Goal: Transaction & Acquisition: Book appointment/travel/reservation

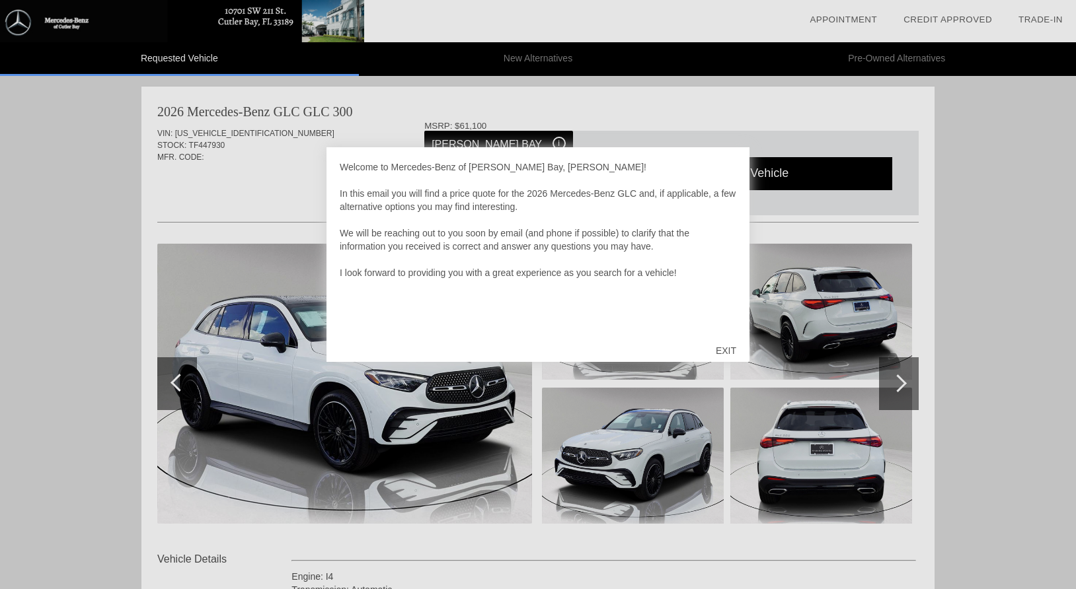
click at [729, 348] on div "EXIT" at bounding box center [725, 351] width 47 height 40
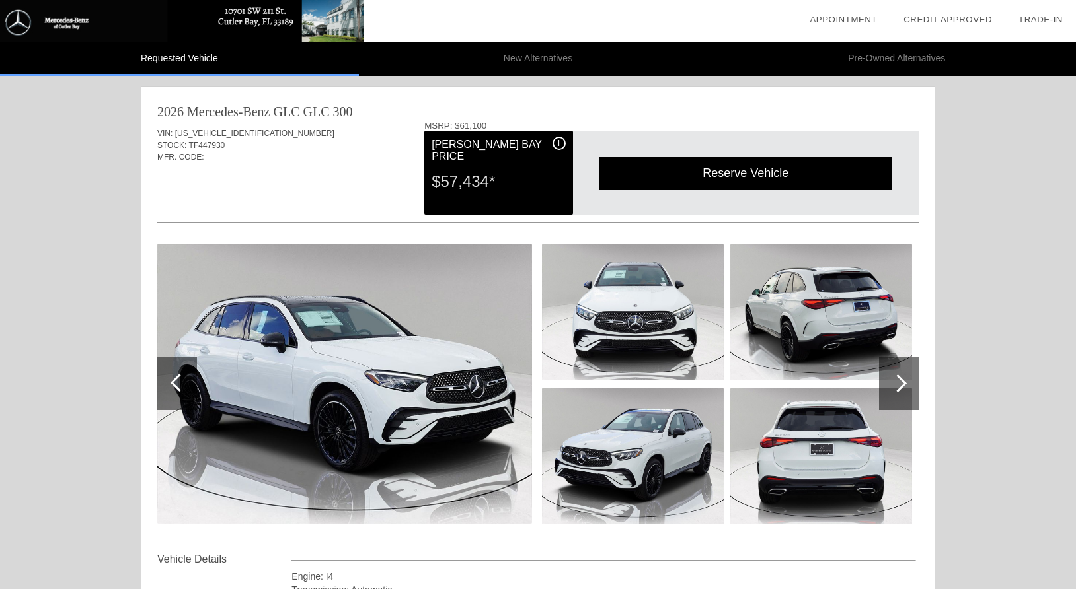
click at [502, 308] on img at bounding box center [344, 384] width 375 height 280
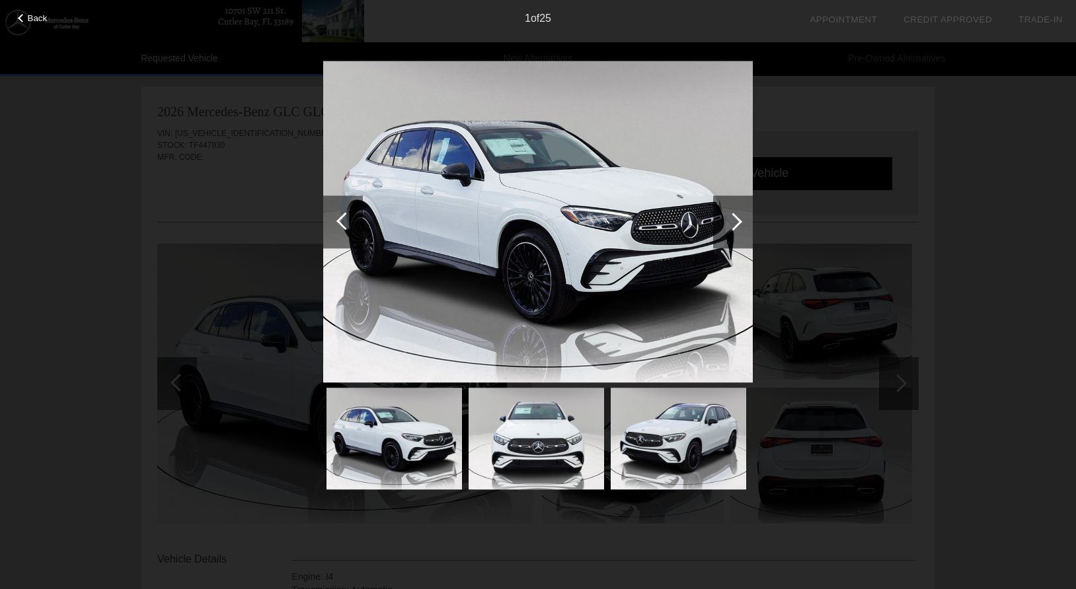
click at [737, 219] on div at bounding box center [733, 222] width 18 height 18
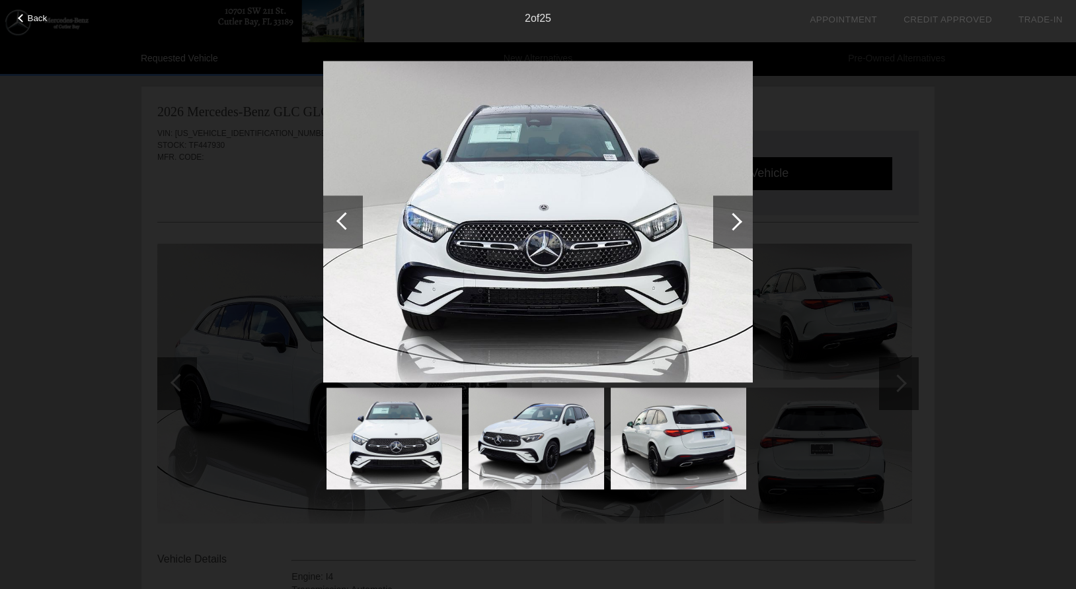
click at [737, 219] on div at bounding box center [733, 222] width 18 height 18
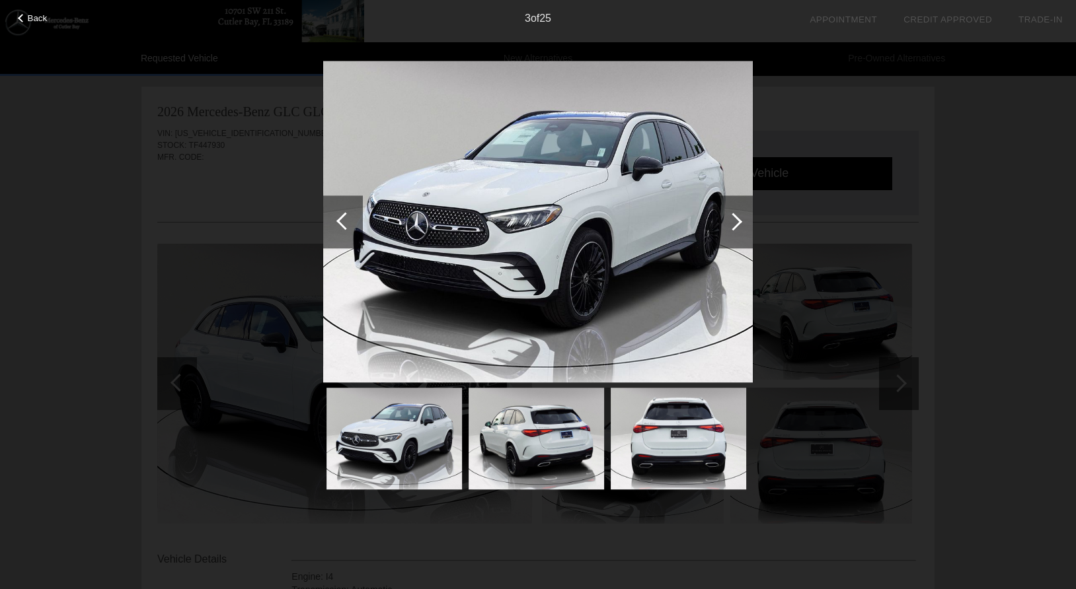
click at [735, 219] on div at bounding box center [733, 222] width 18 height 18
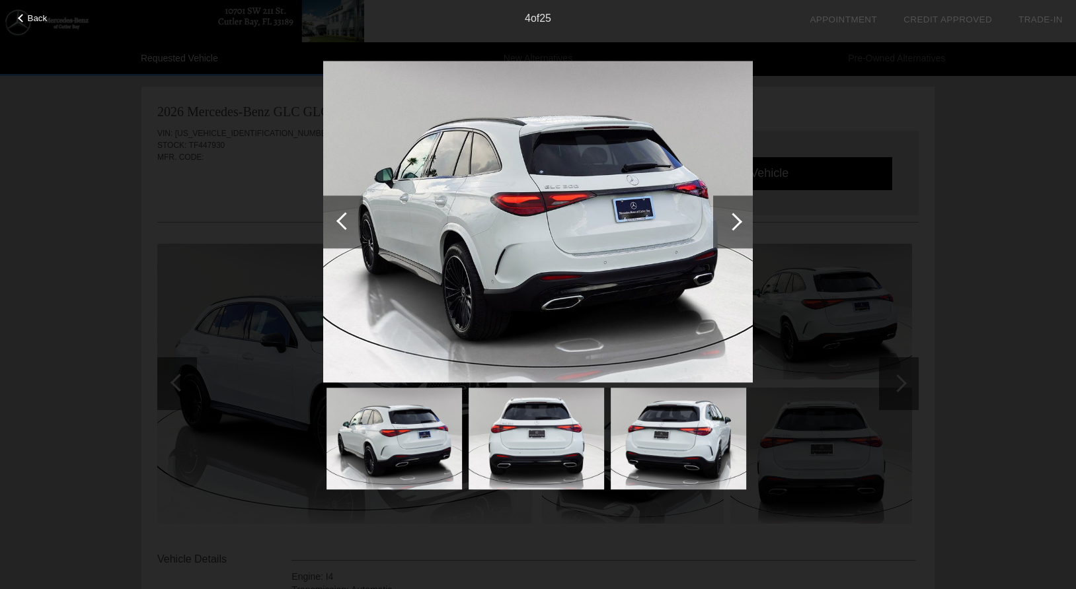
click at [735, 219] on div at bounding box center [733, 222] width 18 height 18
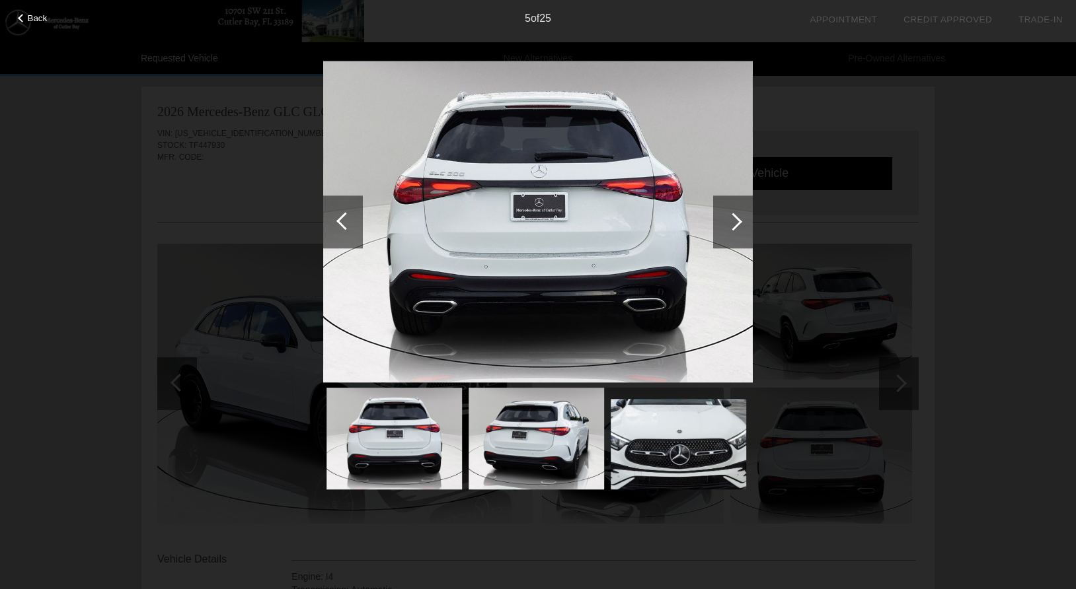
click at [735, 219] on div at bounding box center [733, 222] width 18 height 18
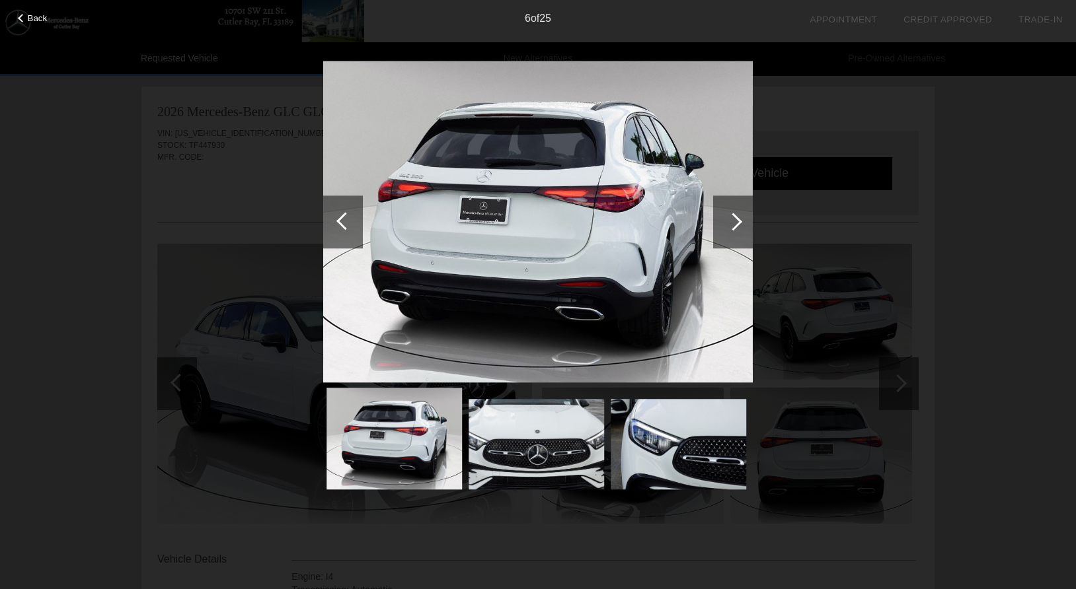
click at [735, 219] on div at bounding box center [733, 222] width 18 height 18
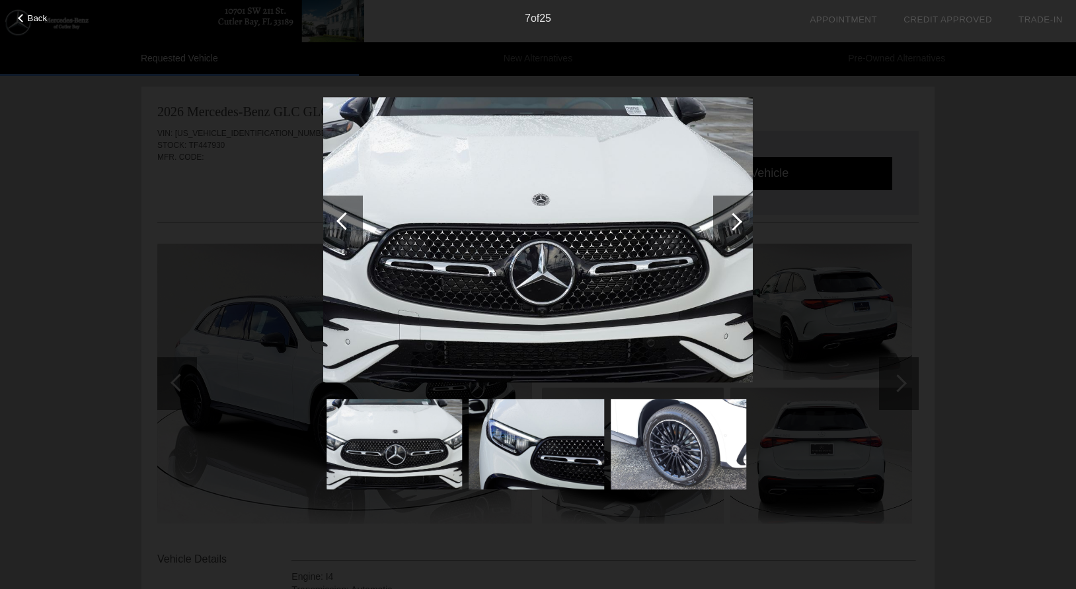
click at [735, 219] on div at bounding box center [733, 222] width 18 height 18
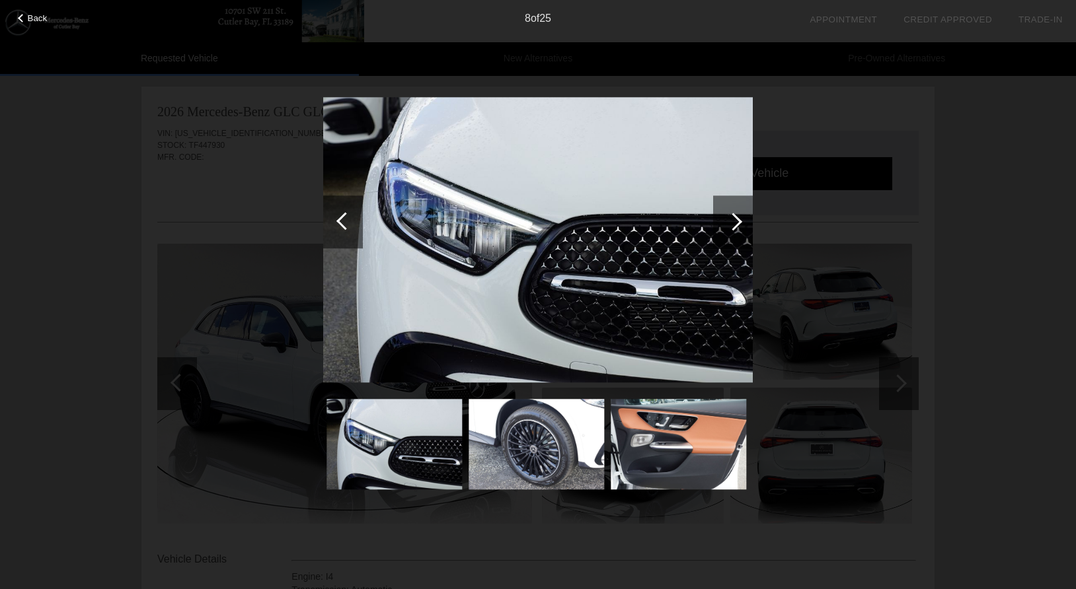
click at [735, 219] on div at bounding box center [733, 222] width 18 height 18
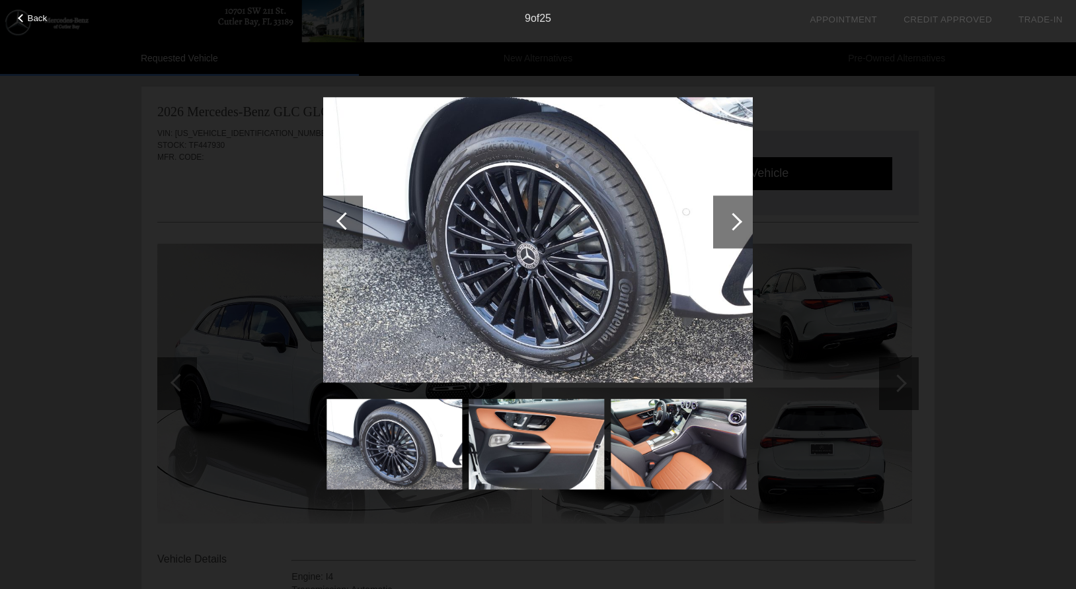
click at [938, 262] on div "Back 9 of 25" at bounding box center [538, 294] width 1076 height 589
click at [610, 278] on img at bounding box center [538, 239] width 430 height 285
click at [726, 223] on div at bounding box center [733, 222] width 18 height 18
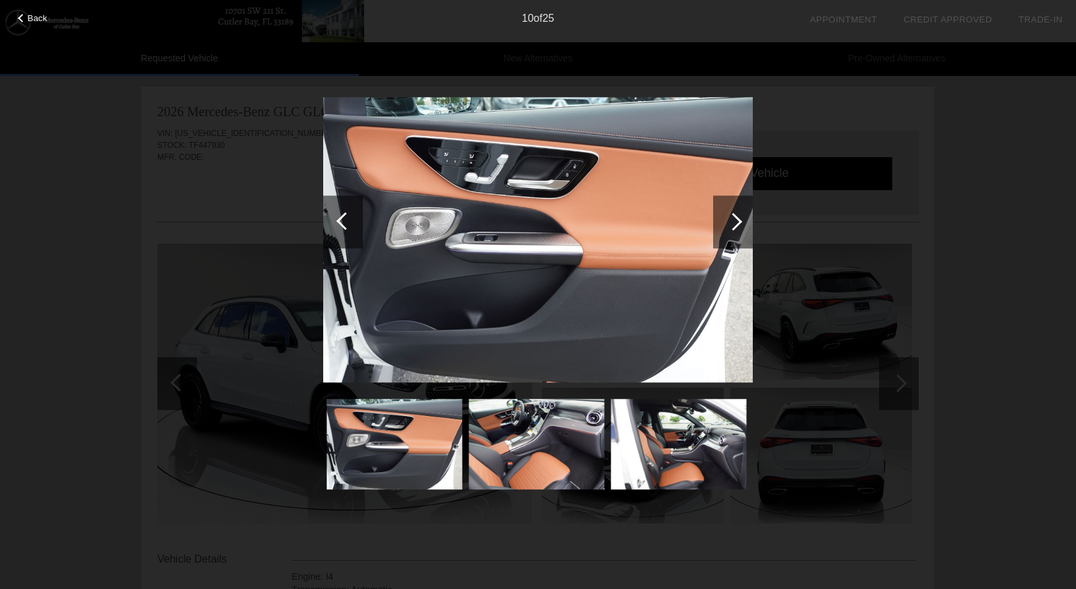
click at [732, 221] on div at bounding box center [733, 222] width 18 height 18
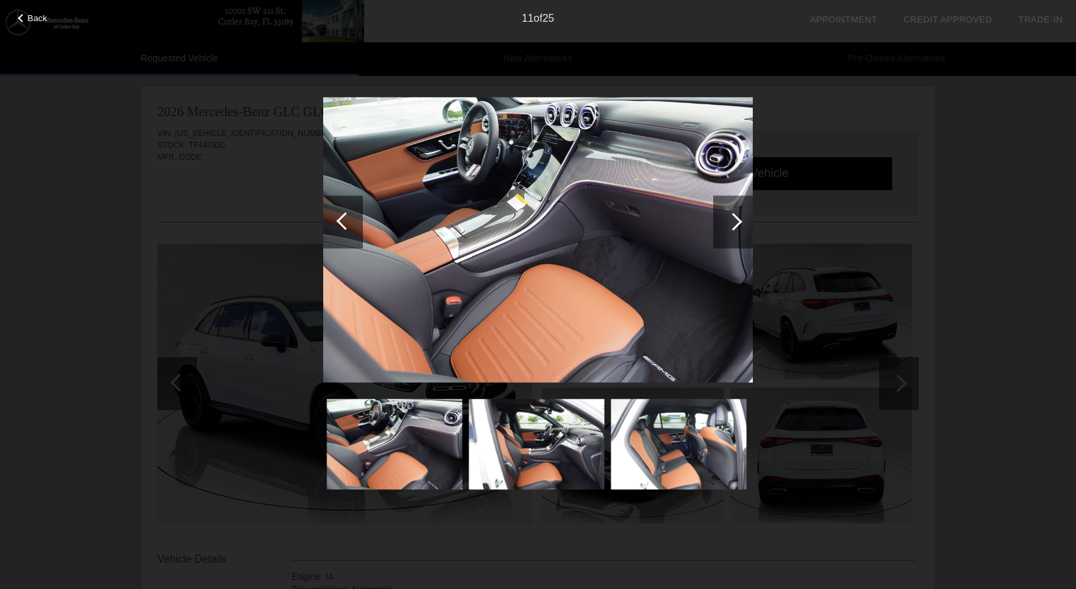
click at [732, 221] on div at bounding box center [733, 222] width 18 height 18
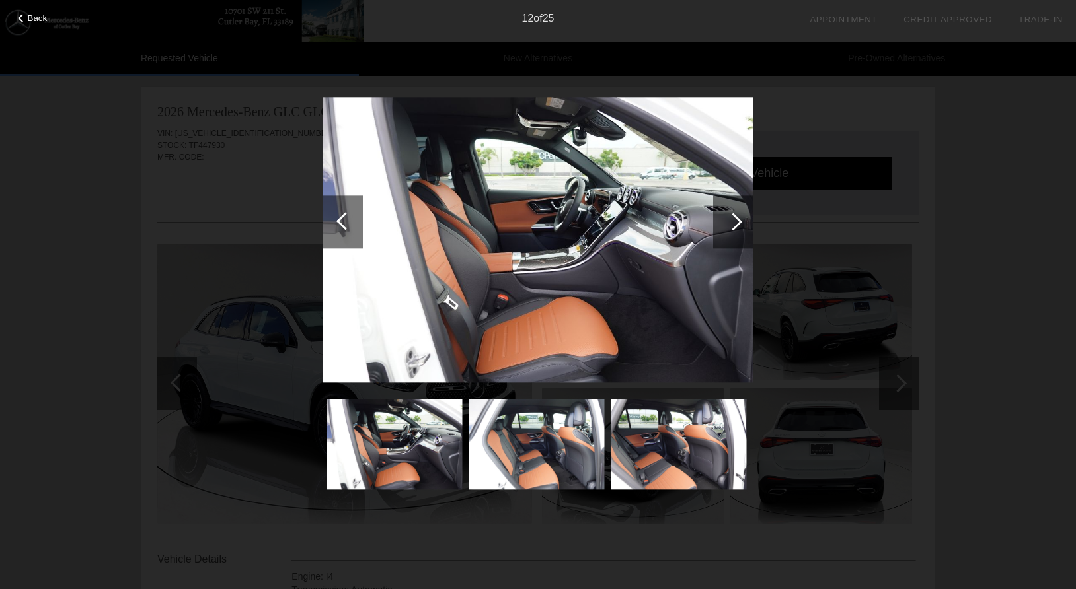
click at [726, 217] on div at bounding box center [733, 222] width 40 height 53
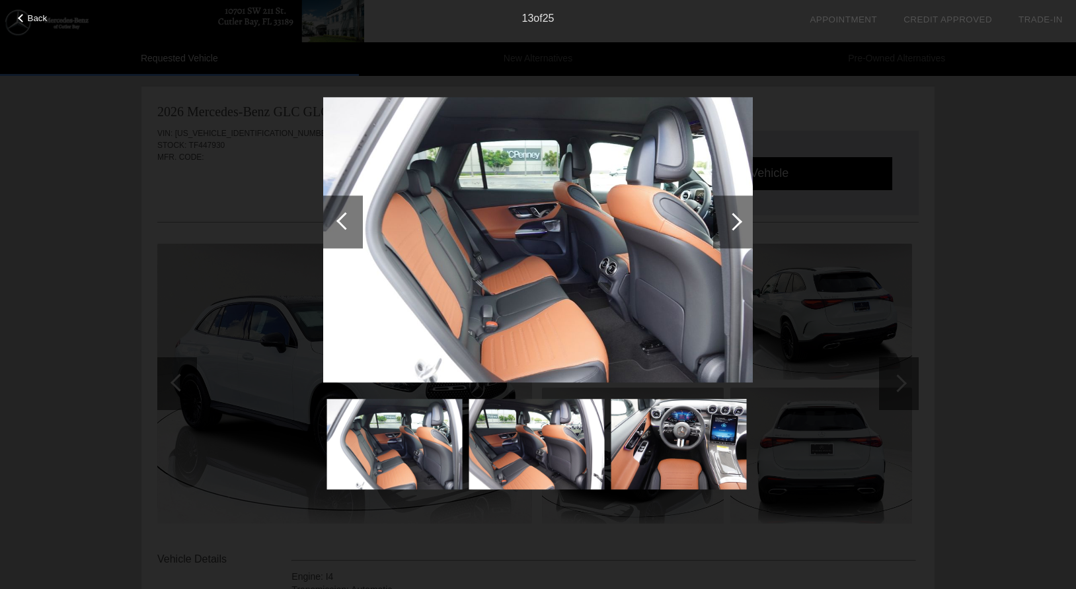
click at [726, 217] on div at bounding box center [733, 222] width 40 height 53
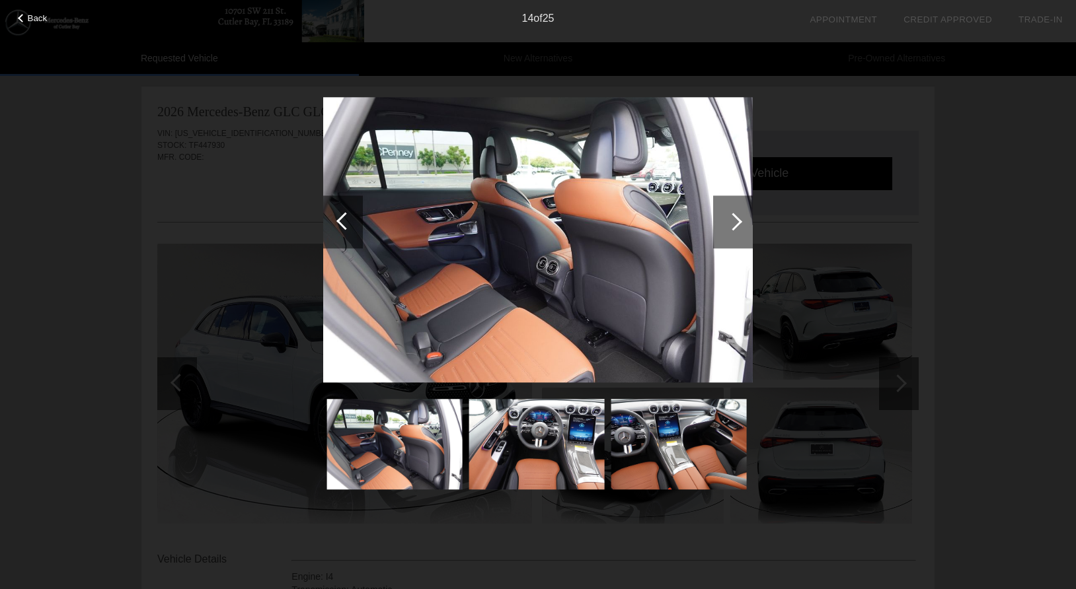
click at [726, 217] on div at bounding box center [733, 222] width 40 height 53
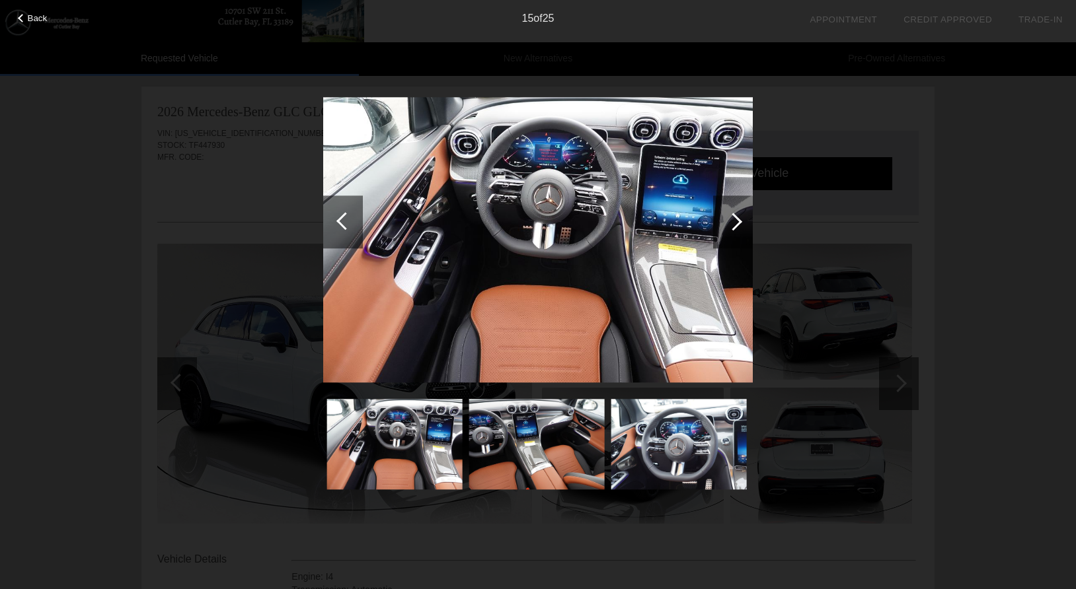
click at [726, 217] on div at bounding box center [733, 222] width 40 height 53
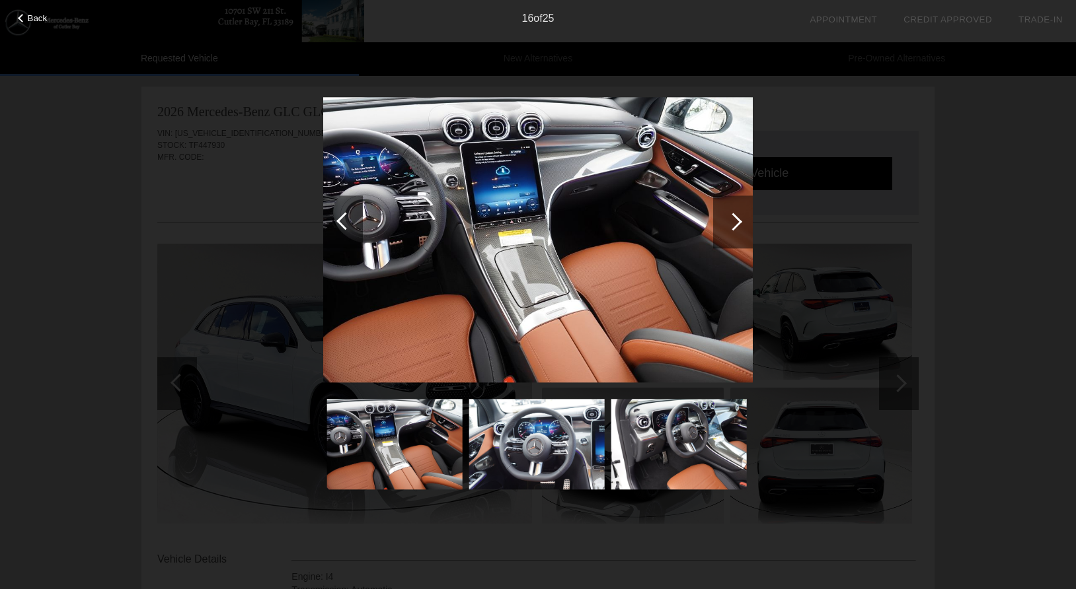
click at [726, 217] on div at bounding box center [733, 222] width 40 height 53
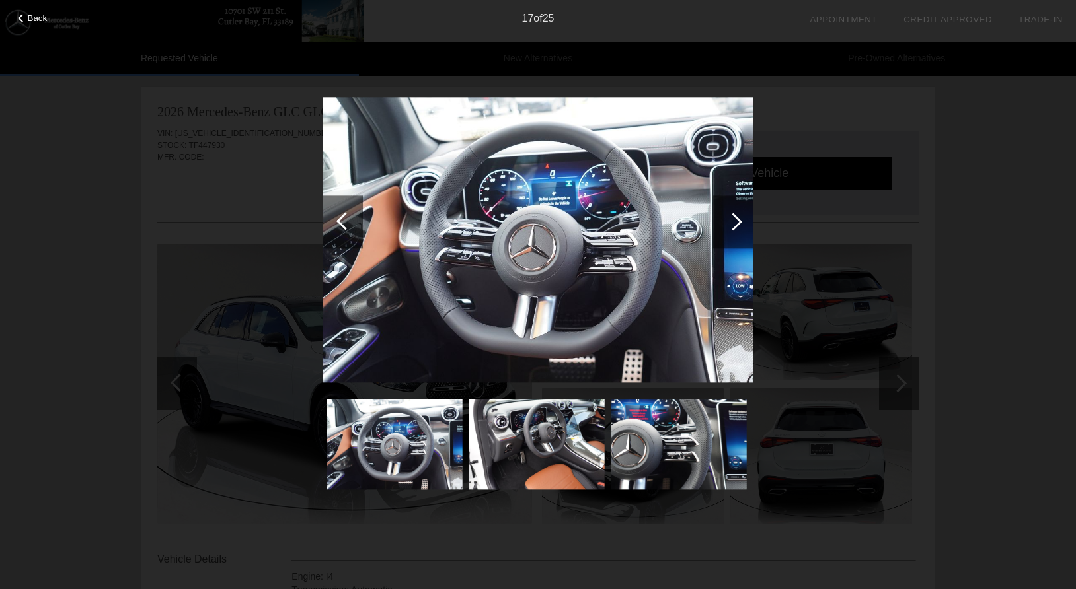
click at [734, 221] on div at bounding box center [733, 222] width 18 height 18
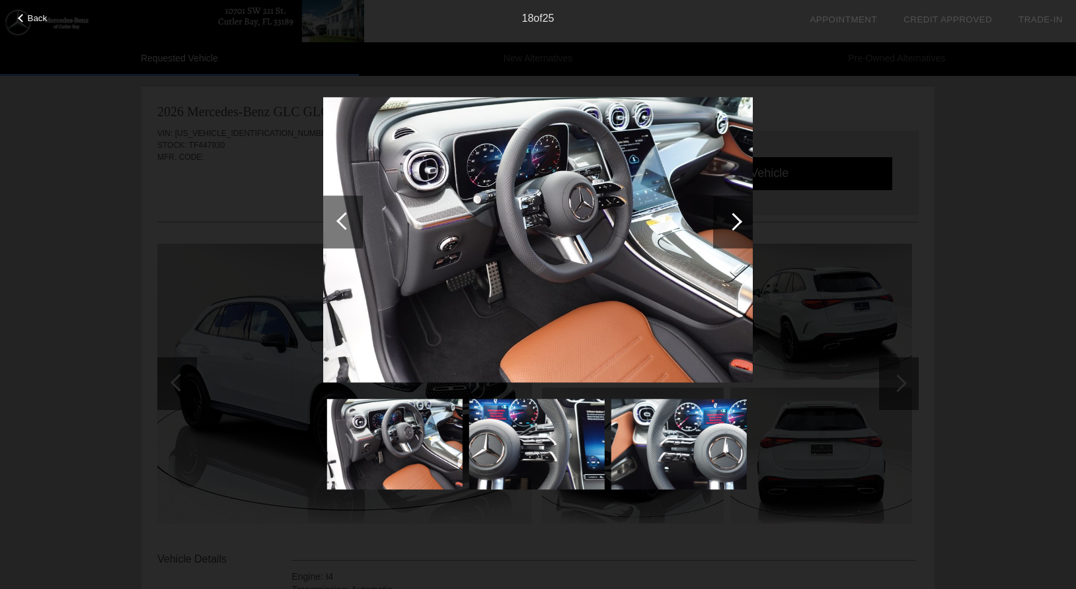
click at [734, 221] on div at bounding box center [733, 222] width 18 height 18
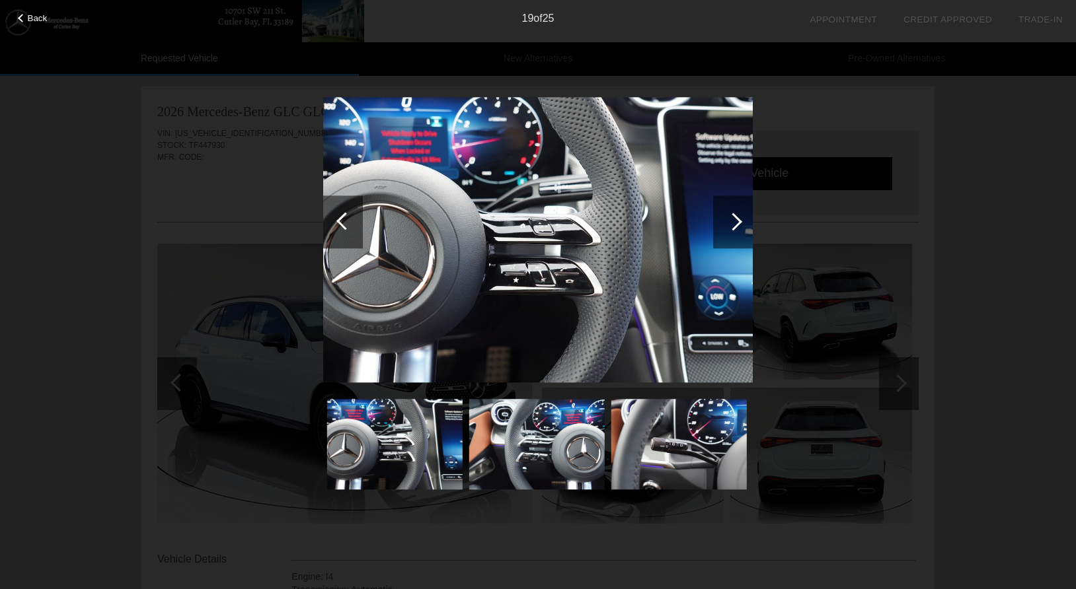
click at [989, 280] on div "Back 19 of 25" at bounding box center [538, 294] width 1076 height 589
click at [865, 333] on div "Back 19 of 25" at bounding box center [538, 294] width 1076 height 589
click at [917, 346] on div "Back 19 of 25" at bounding box center [538, 294] width 1076 height 589
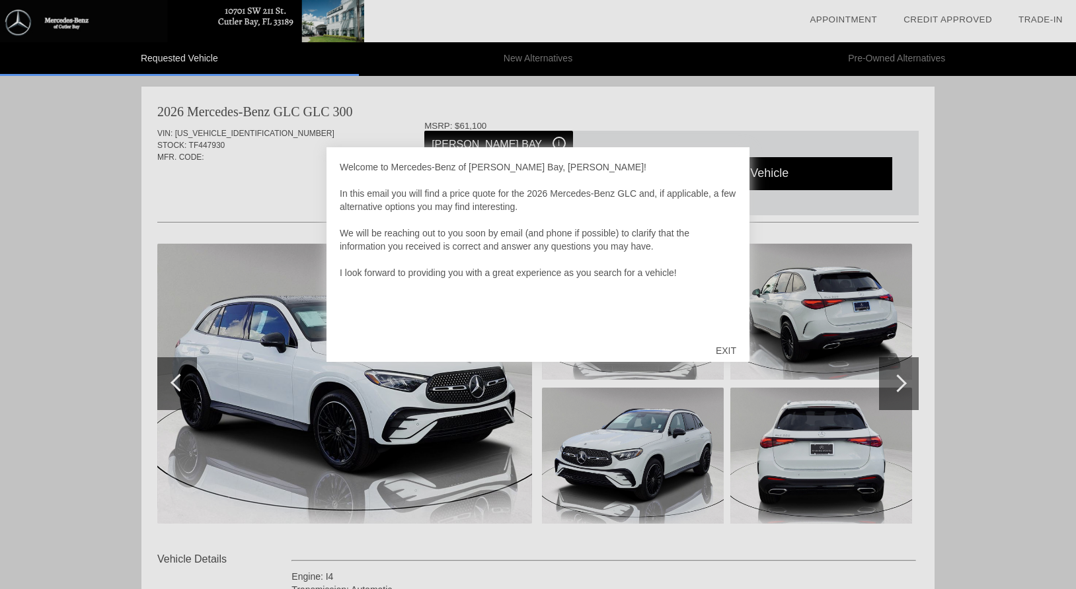
click at [728, 343] on div "EXIT" at bounding box center [725, 351] width 47 height 40
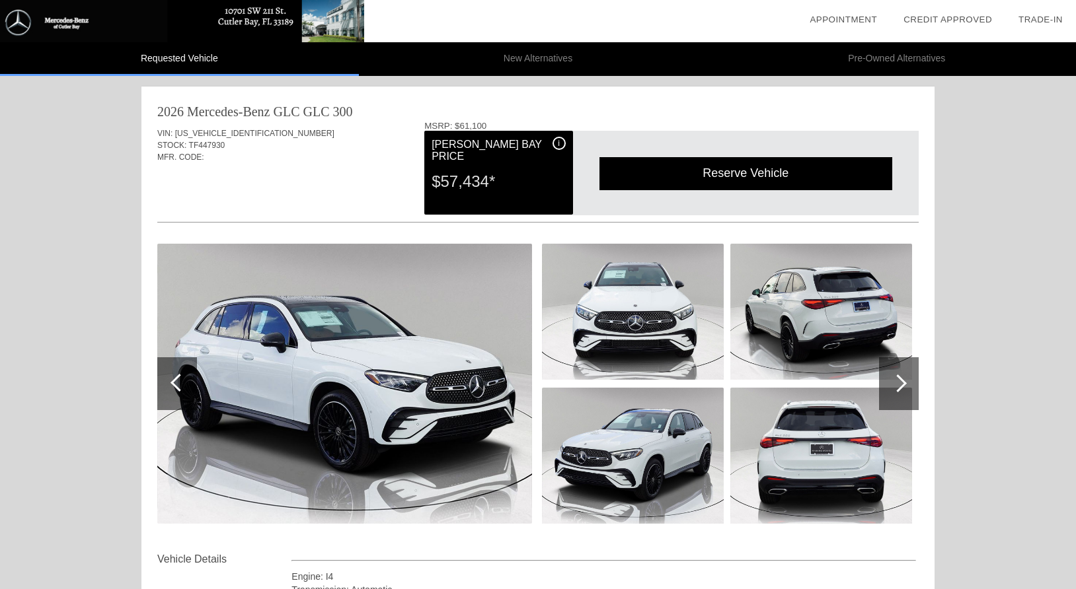
click at [453, 331] on img at bounding box center [344, 384] width 375 height 280
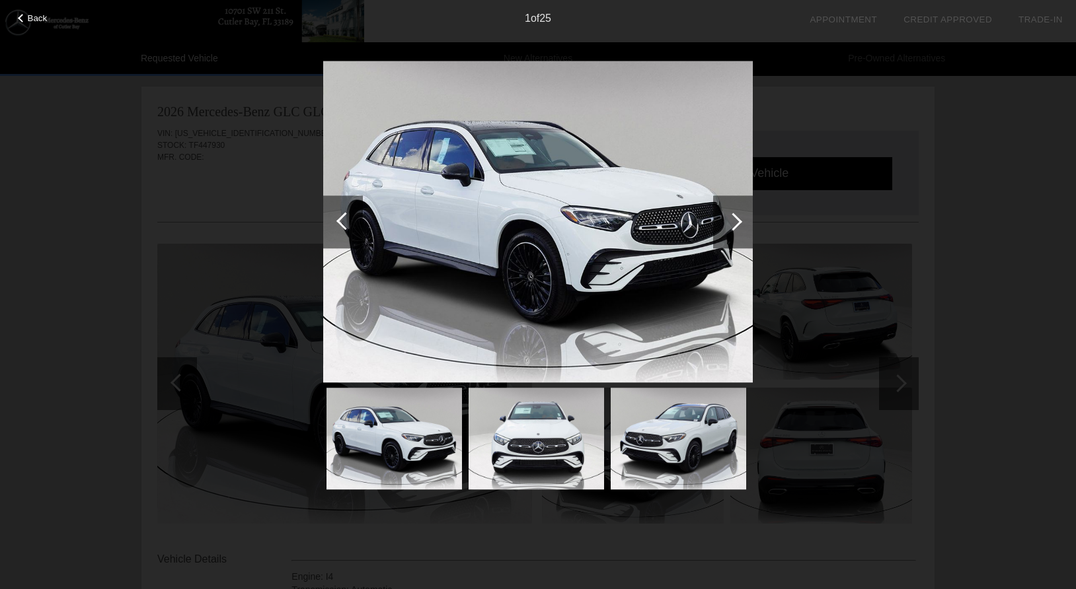
click at [733, 216] on div at bounding box center [733, 222] width 18 height 18
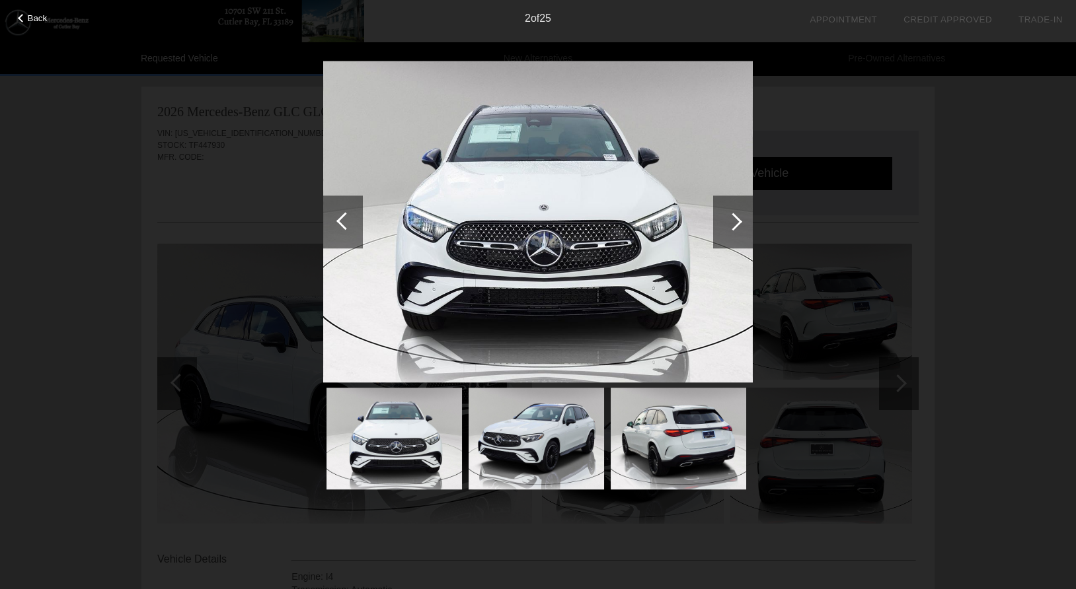
click at [733, 216] on div at bounding box center [733, 222] width 18 height 18
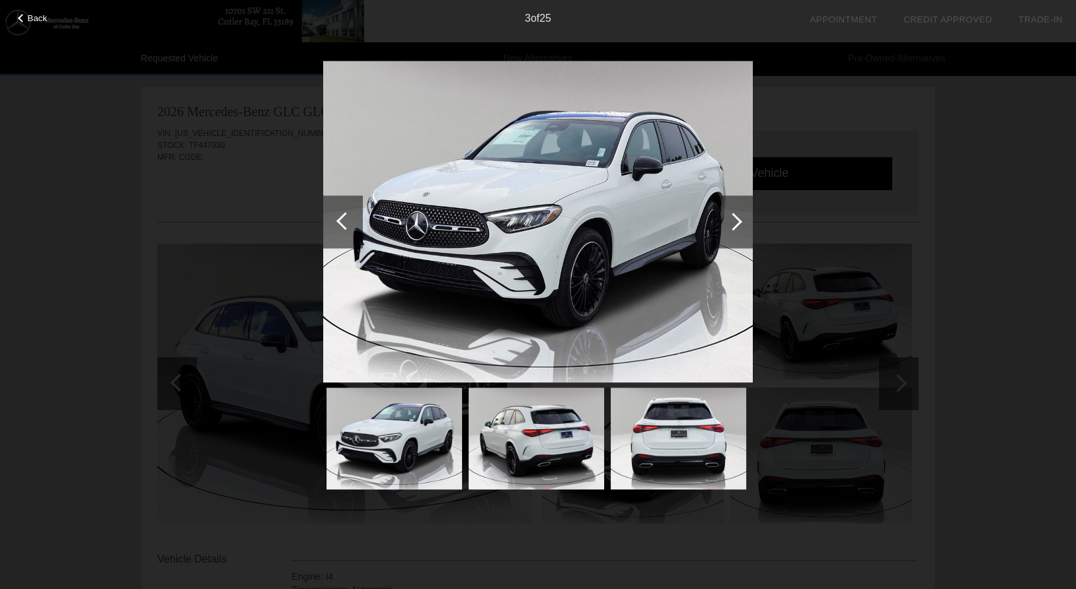
click at [733, 216] on div at bounding box center [733, 222] width 18 height 18
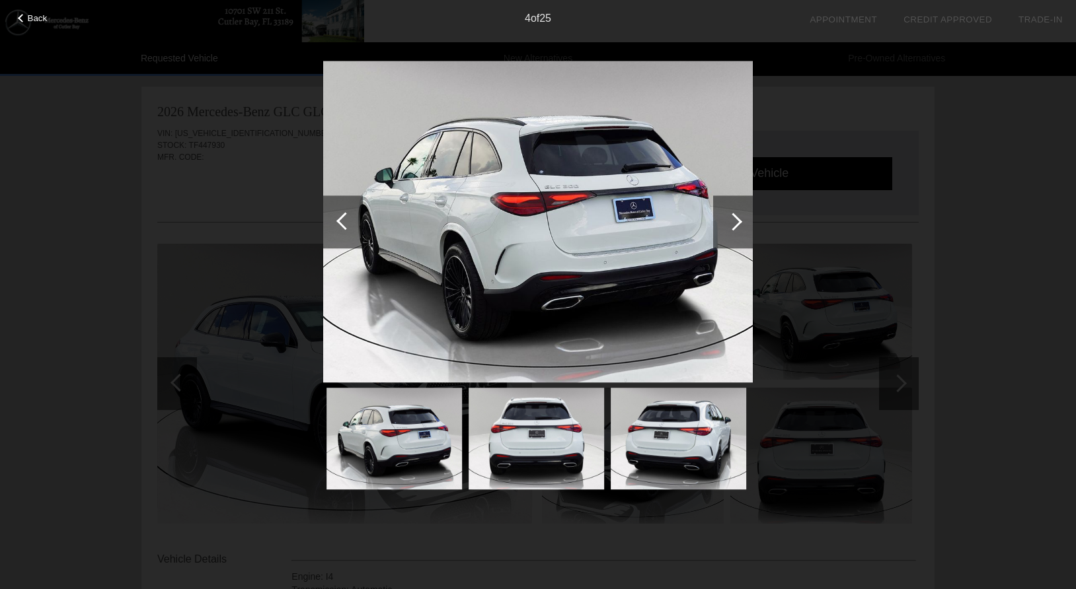
click at [733, 216] on div at bounding box center [733, 222] width 18 height 18
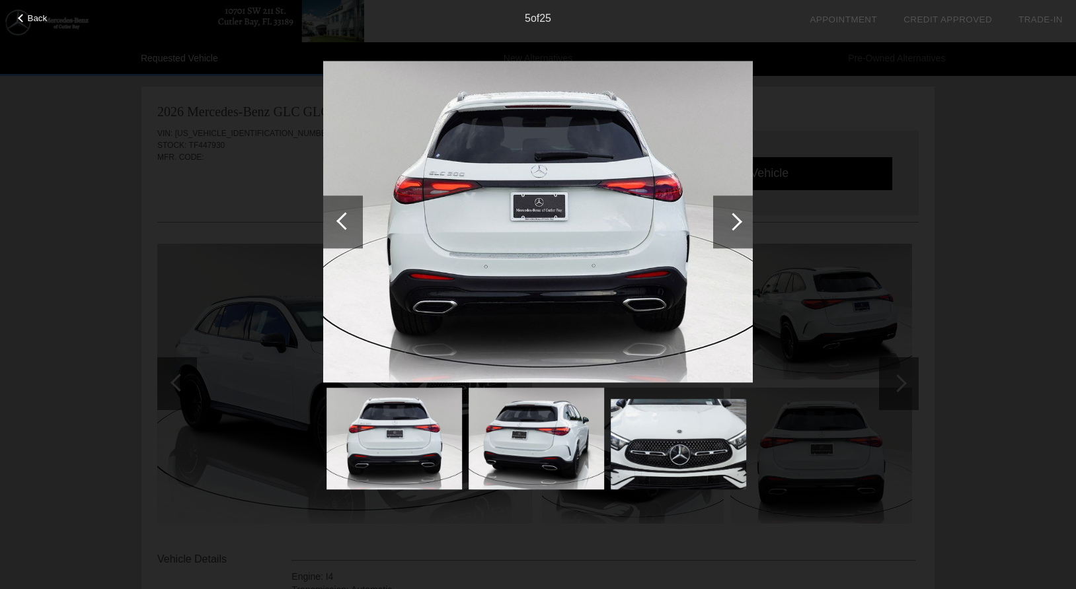
click at [733, 216] on div at bounding box center [733, 222] width 18 height 18
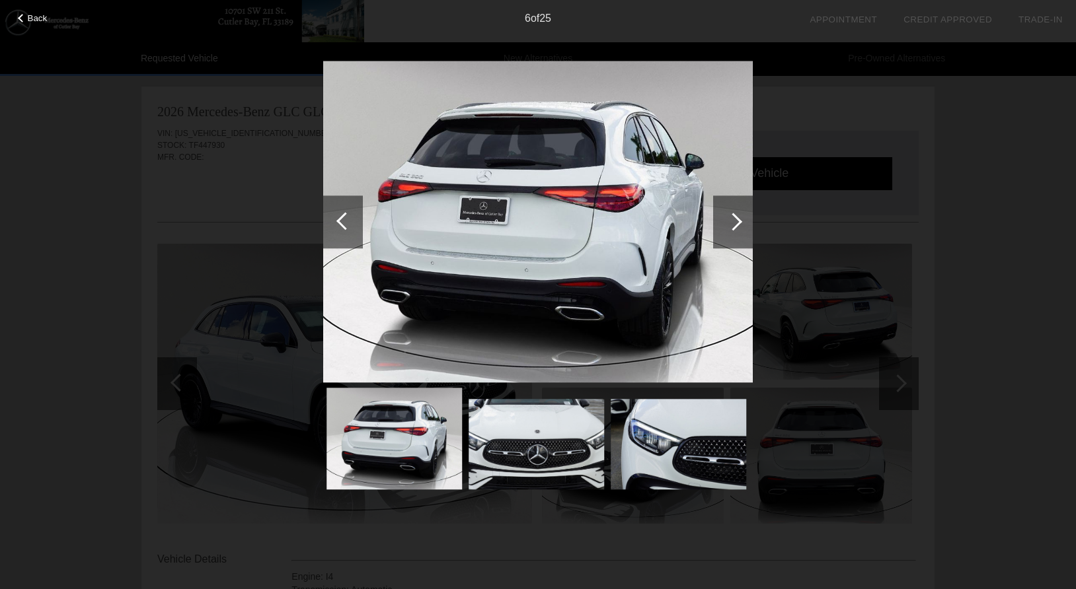
click at [733, 216] on div at bounding box center [733, 222] width 18 height 18
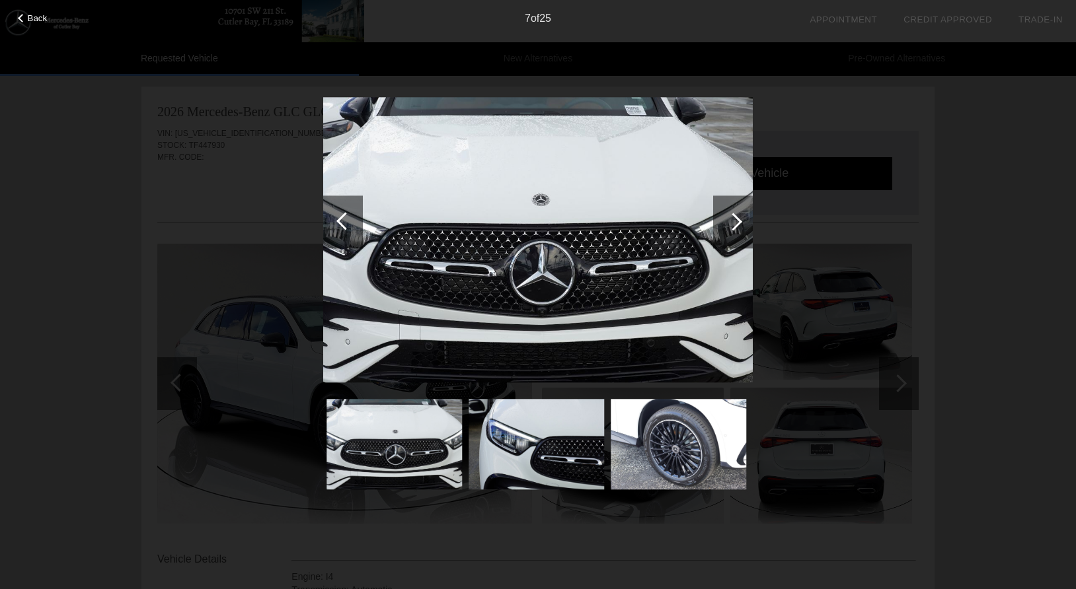
click at [733, 216] on div at bounding box center [733, 222] width 18 height 18
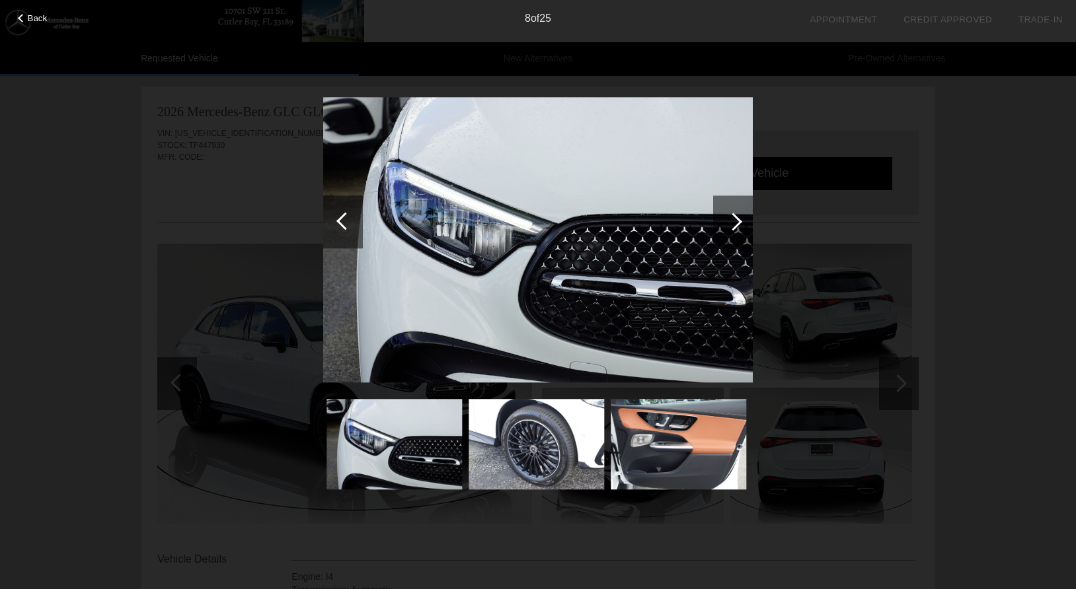
click at [671, 470] on img at bounding box center [678, 445] width 135 height 90
click at [731, 218] on div at bounding box center [733, 222] width 18 height 18
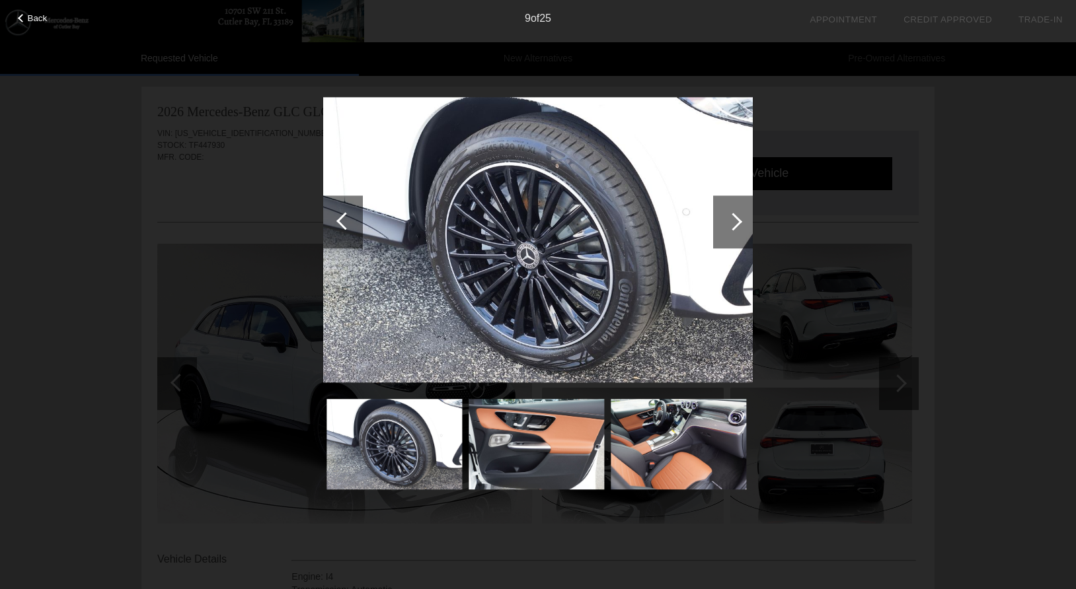
click at [731, 218] on div at bounding box center [733, 222] width 18 height 18
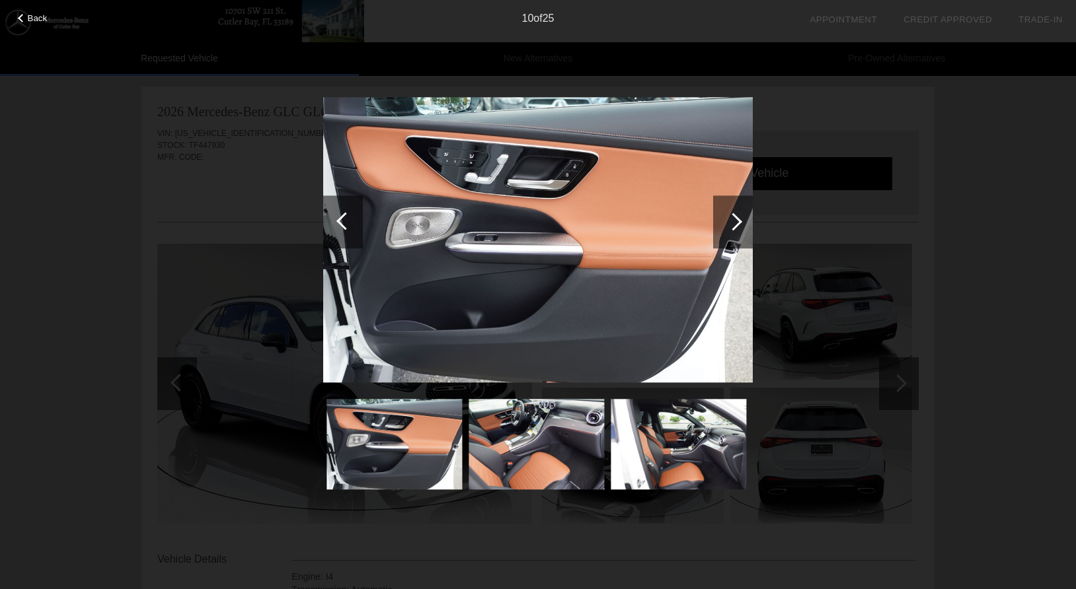
click at [731, 218] on div at bounding box center [733, 222] width 18 height 18
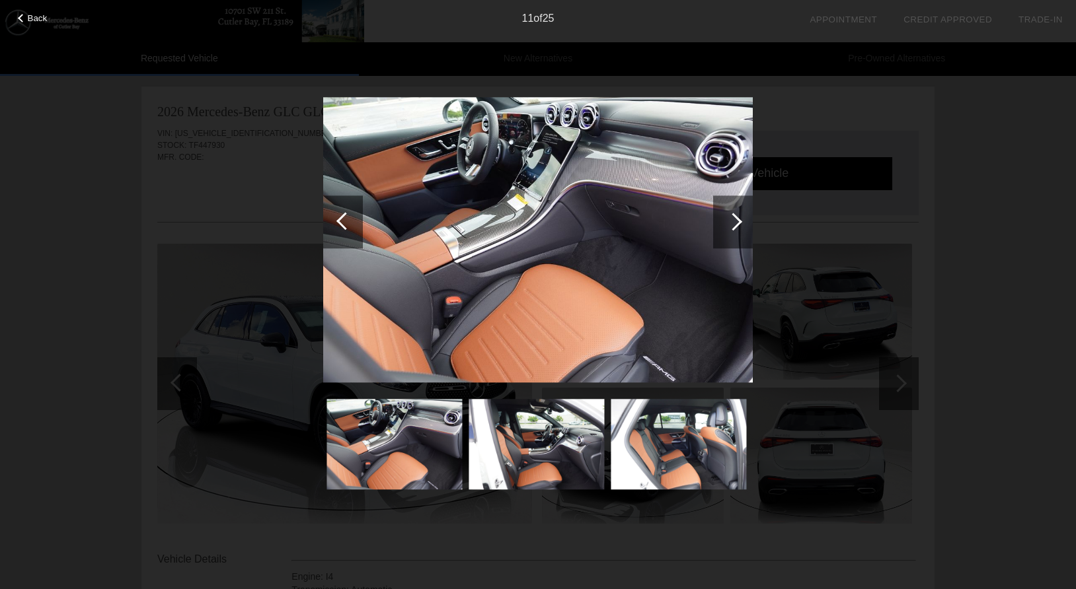
click at [731, 218] on div at bounding box center [733, 222] width 18 height 18
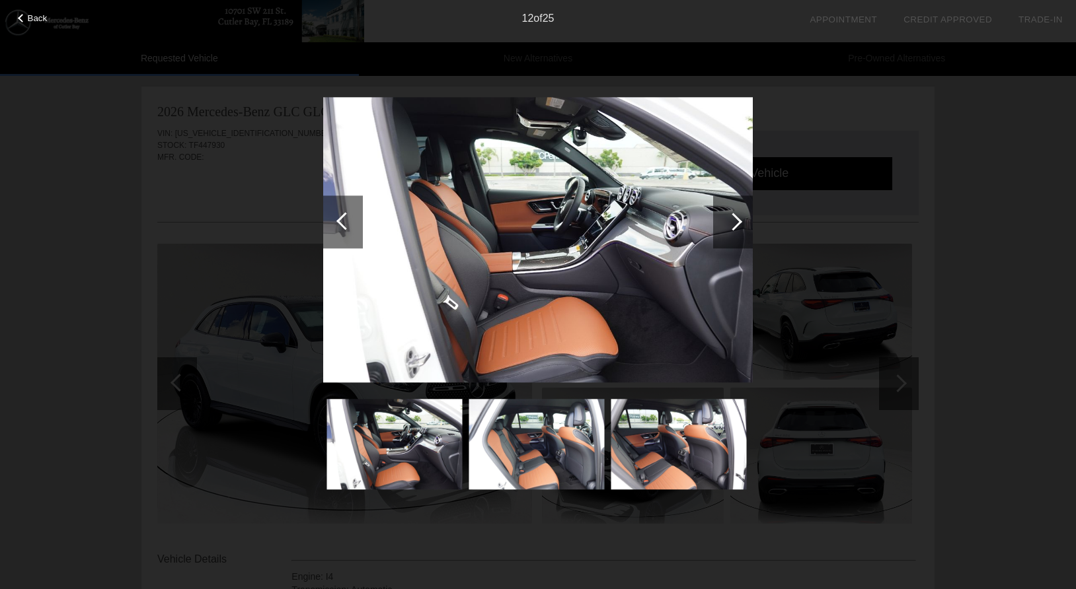
click at [731, 218] on div at bounding box center [733, 222] width 18 height 18
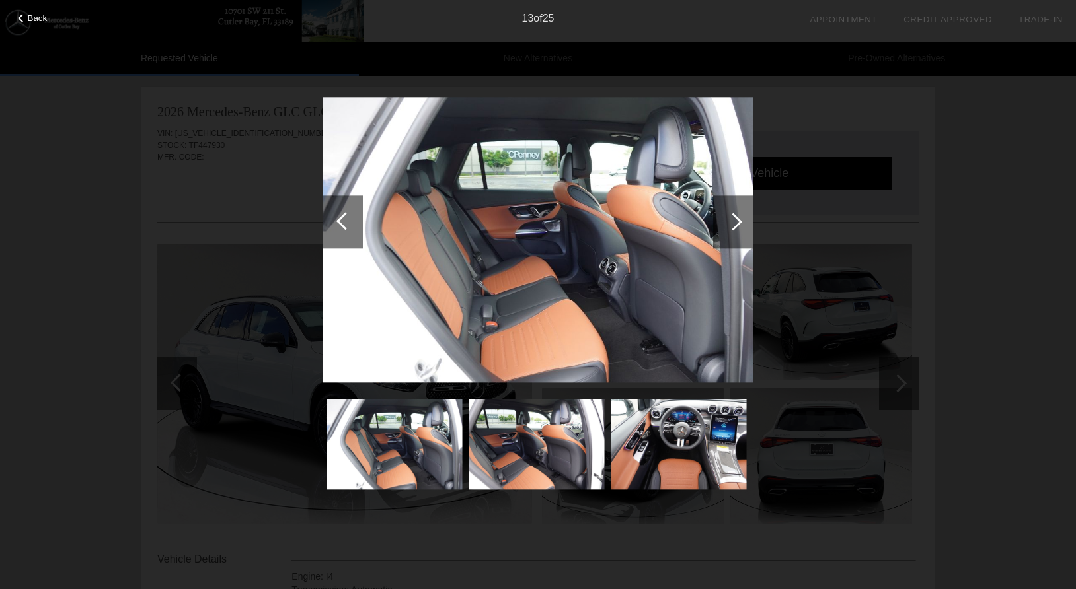
click at [944, 231] on div "Back 13 of 25" at bounding box center [538, 294] width 1076 height 589
click at [712, 42] on div "Back 13 of 25" at bounding box center [538, 294] width 1076 height 589
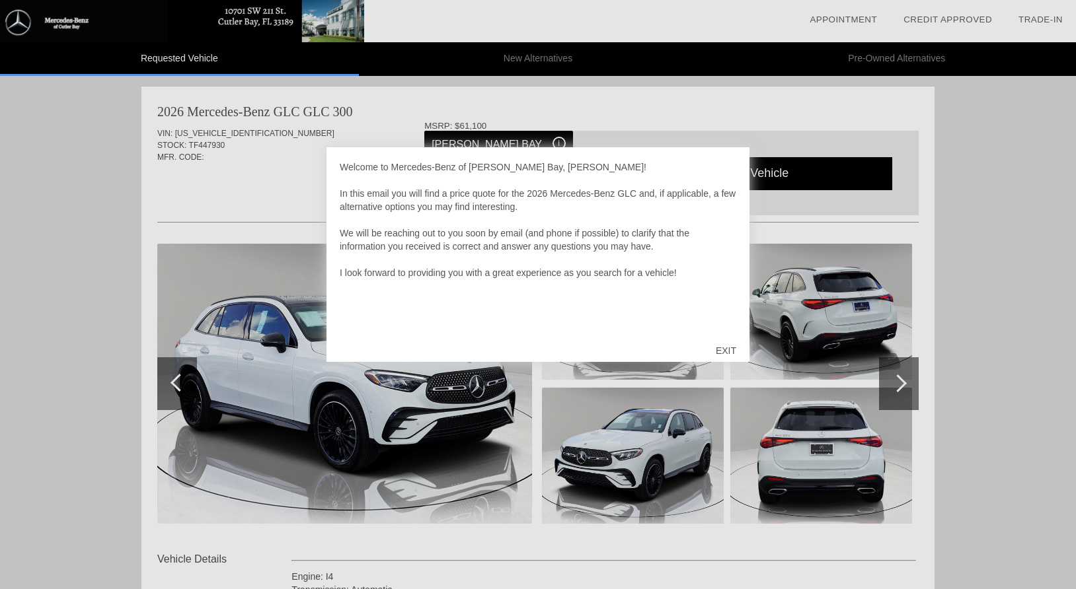
click at [724, 351] on div "EXIT" at bounding box center [725, 351] width 47 height 40
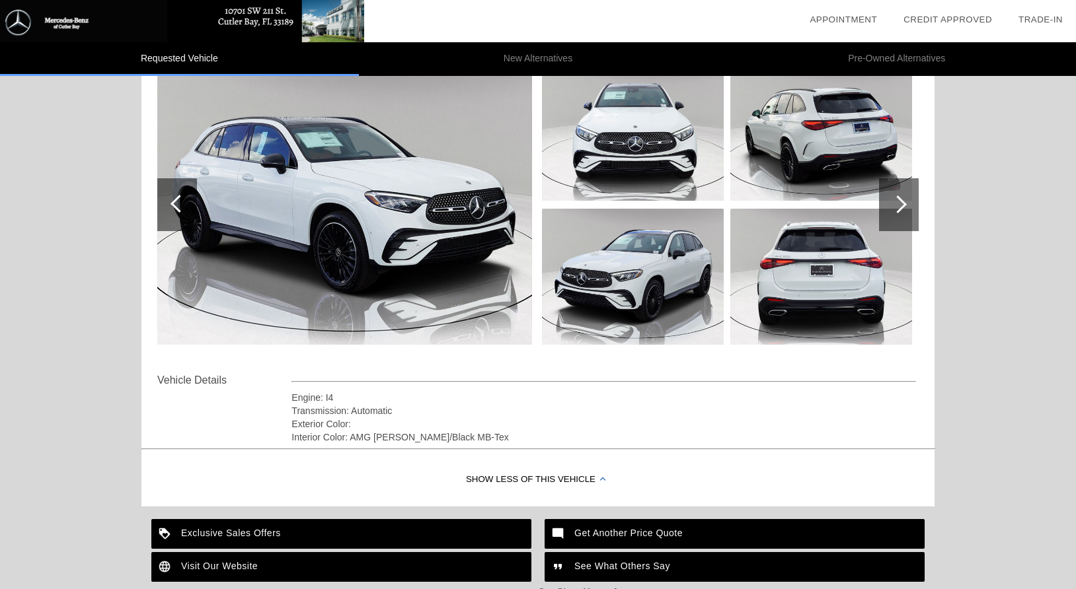
scroll to position [322, 0]
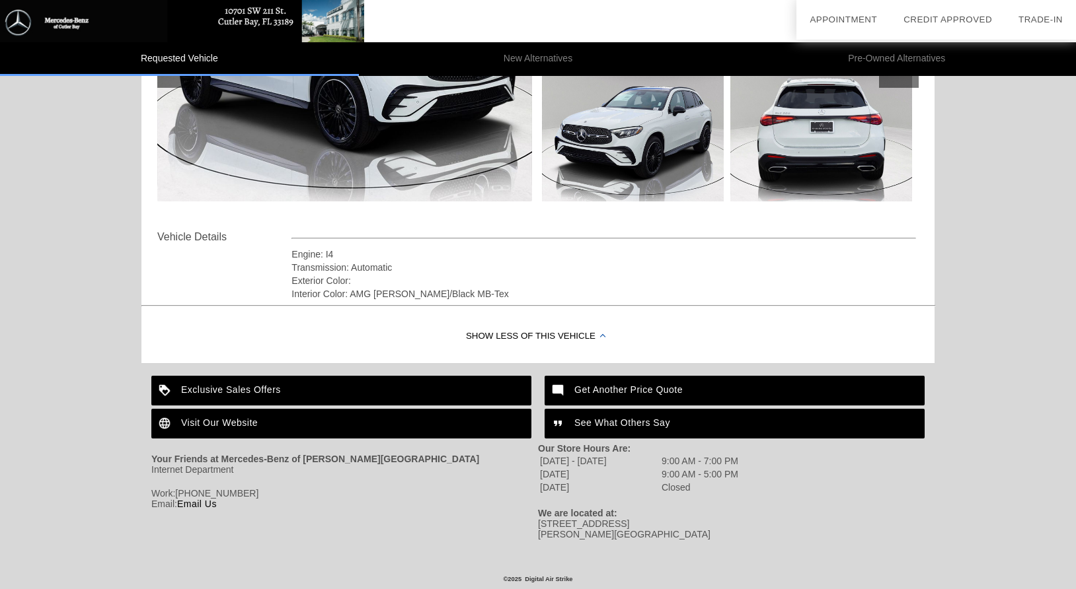
click at [543, 256] on div "Engine: I4" at bounding box center [603, 254] width 624 height 13
click at [537, 267] on div "Transmission: Automatic" at bounding box center [603, 267] width 624 height 13
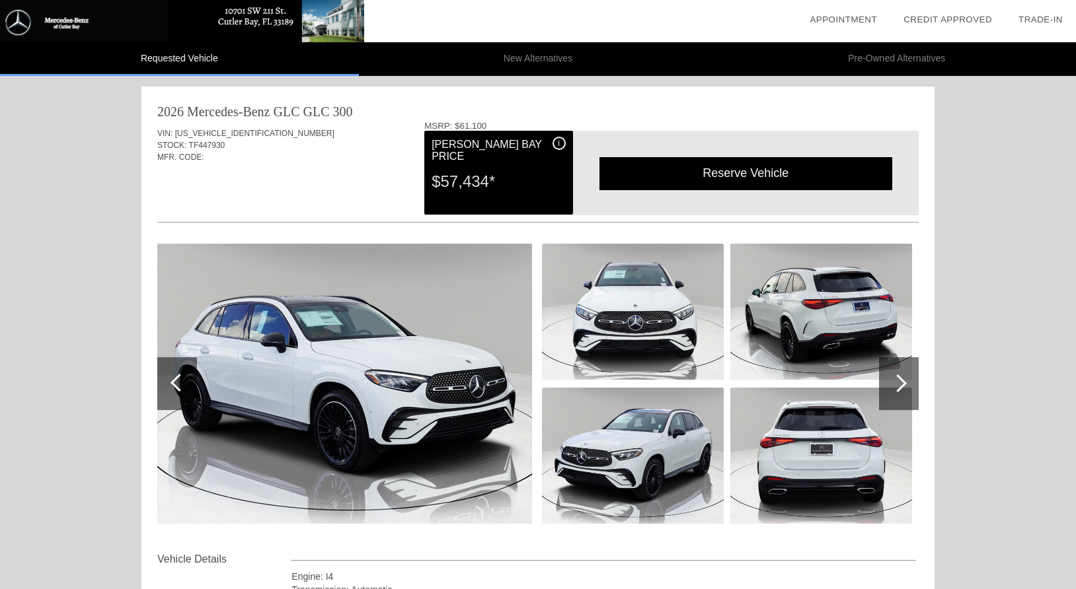
scroll to position [0, 0]
click at [791, 143] on div "Reserve Vehicle Reserve This Vehicle Please confirm that you would like to rese…" at bounding box center [746, 173] width 346 height 85
click at [557, 141] on div "i" at bounding box center [558, 143] width 13 height 13
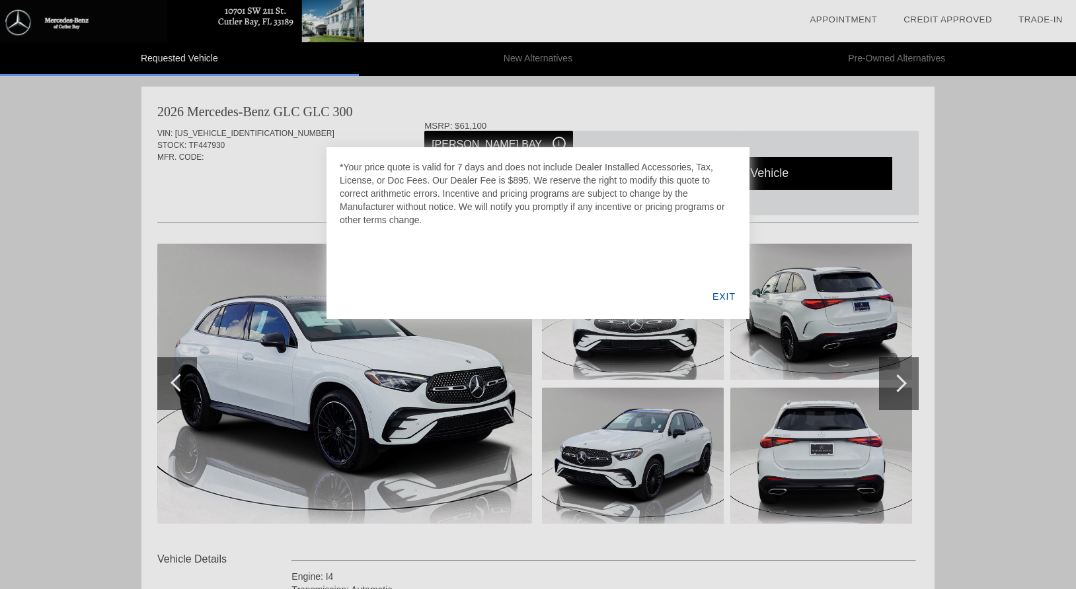
click at [566, 120] on div at bounding box center [538, 294] width 1076 height 589
click at [727, 293] on div "EXIT" at bounding box center [723, 296] width 51 height 45
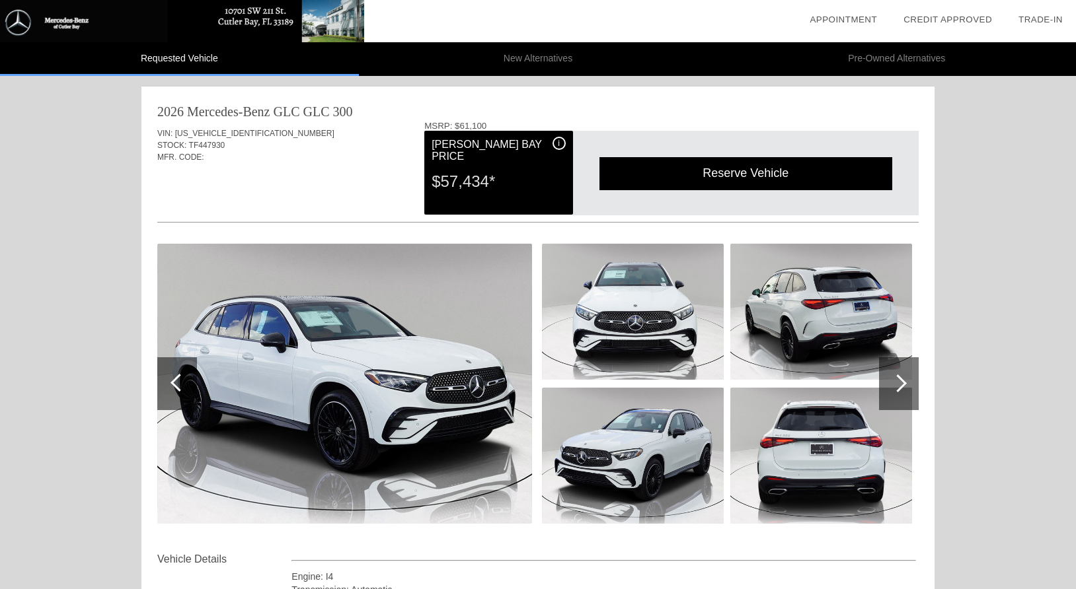
click at [534, 231] on div at bounding box center [537, 387] width 761 height 330
